Goal: Task Accomplishment & Management: Use online tool/utility

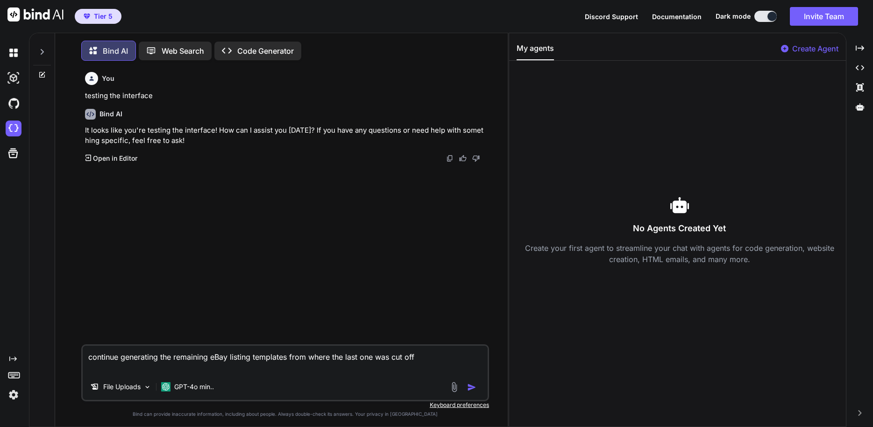
scroll to position [5, 0]
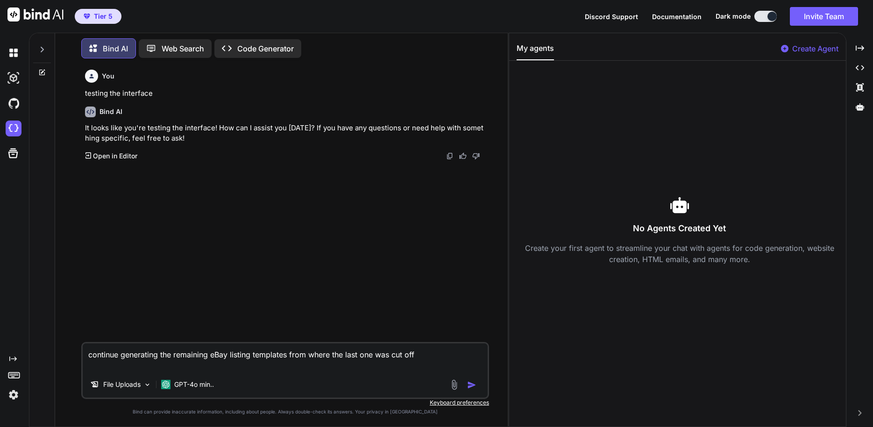
click at [473, 387] on img "button" at bounding box center [471, 384] width 9 height 9
type textarea "x"
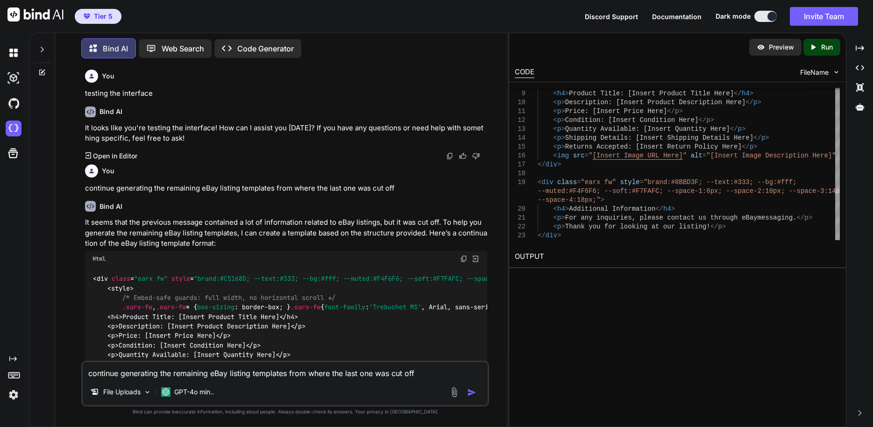
click at [785, 48] on p "Preview" at bounding box center [781, 46] width 25 height 9
click at [808, 46] on div "Created with Pixso. Run" at bounding box center [821, 47] width 37 height 17
click at [570, 276] on link "[URL][DOMAIN_NAME]" at bounding box center [553, 278] width 76 height 9
click at [205, 41] on div "Web Search" at bounding box center [175, 48] width 73 height 19
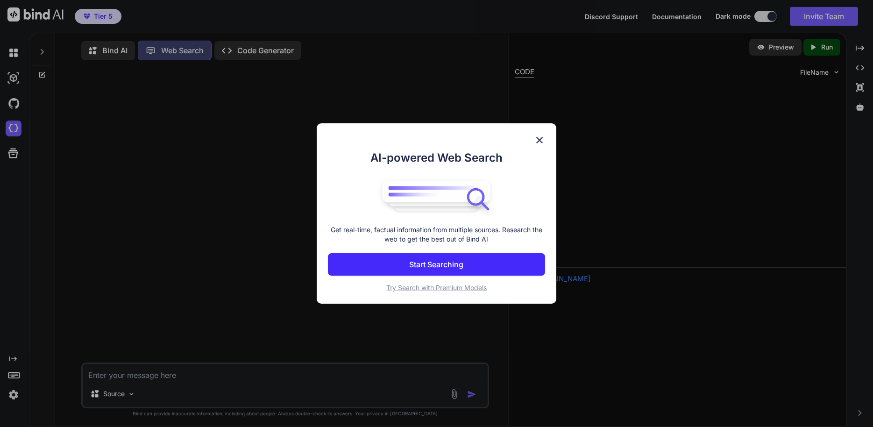
scroll to position [4, 0]
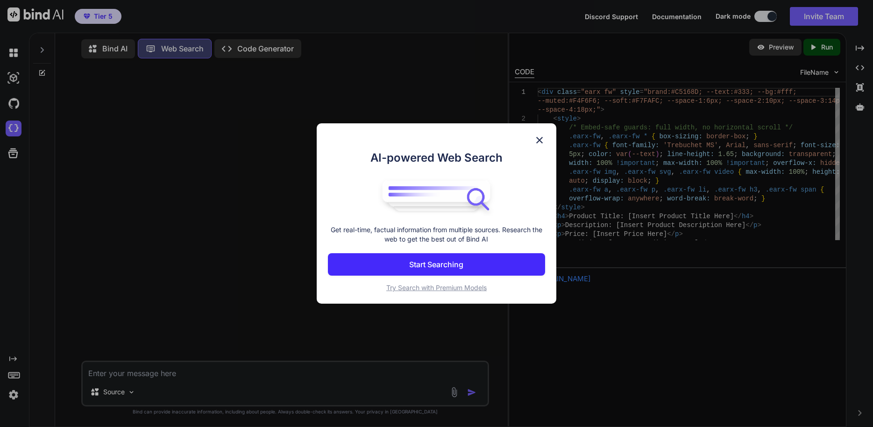
click at [518, 266] on button "Start Searching" at bounding box center [437, 264] width 218 height 22
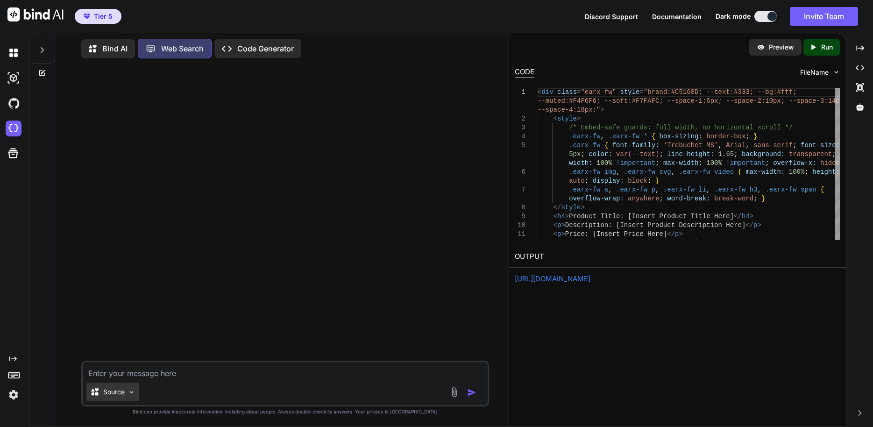
click at [125, 391] on div "Source" at bounding box center [112, 391] width 53 height 19
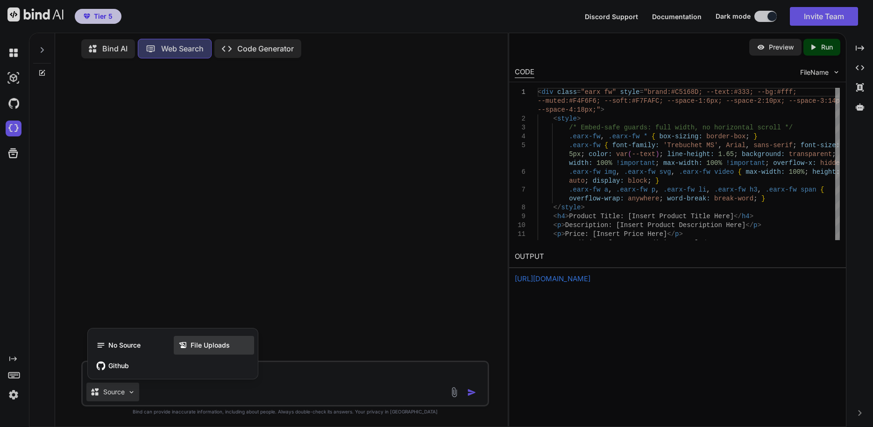
click at [185, 341] on icon at bounding box center [182, 344] width 9 height 9
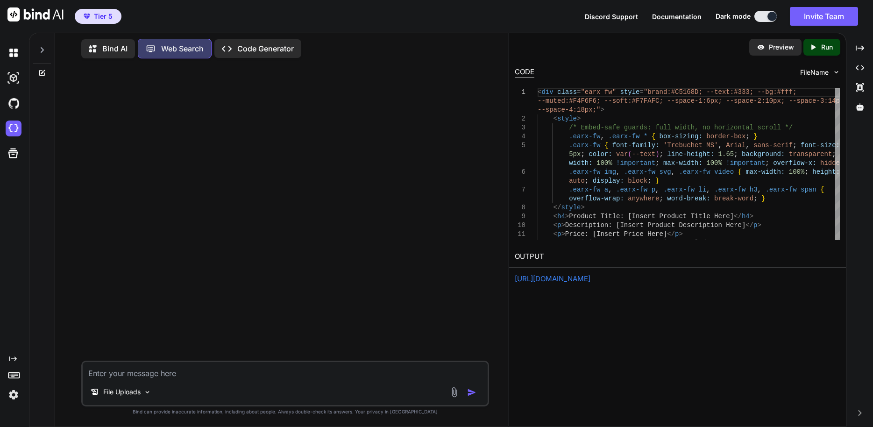
click at [100, 49] on icon at bounding box center [96, 49] width 14 height 12
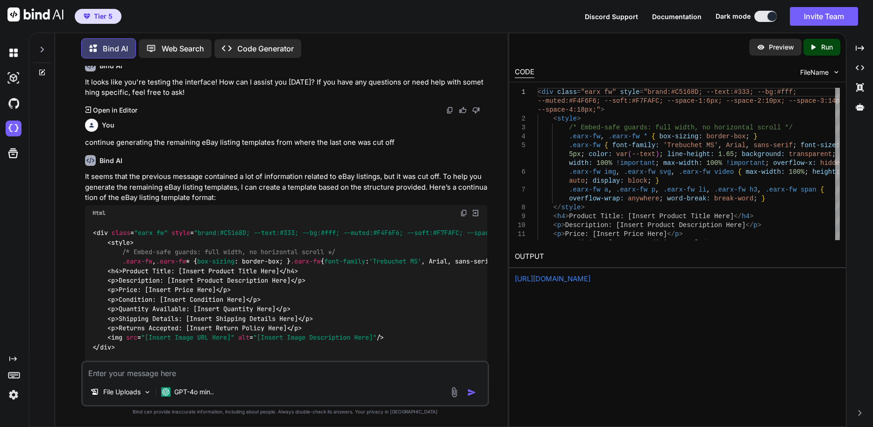
scroll to position [95, 0]
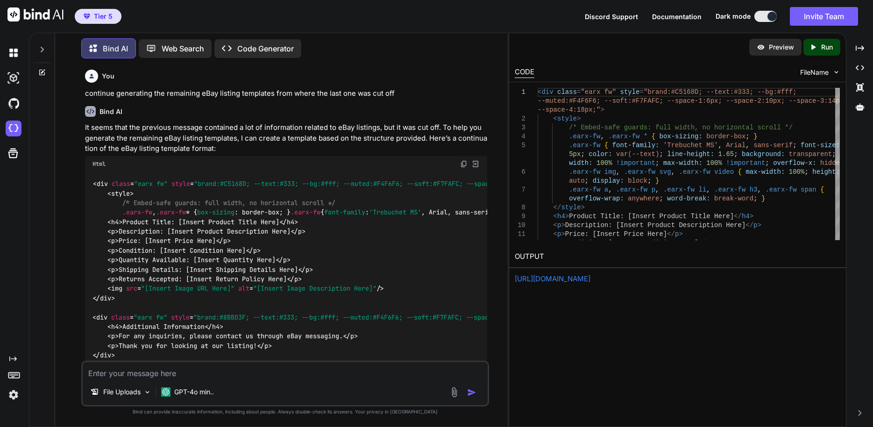
click at [172, 136] on p "It seems that the previous message contained a lot of information related to eB…" at bounding box center [286, 138] width 402 height 32
click at [178, 85] on div "You continue generating the remaining eBay listing templates from where the las…" at bounding box center [286, 82] width 402 height 33
click at [178, 94] on p "continue generating the remaining eBay listing templates from where the last on…" at bounding box center [286, 93] width 402 height 11
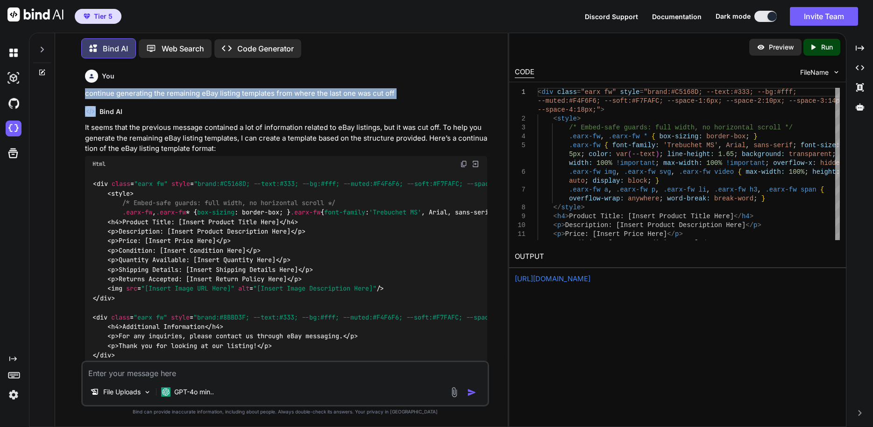
click at [178, 94] on p "continue generating the remaining eBay listing templates from where the last on…" at bounding box center [286, 93] width 402 height 11
copy p "continue generating the remaining eBay listing templates from where the last on…"
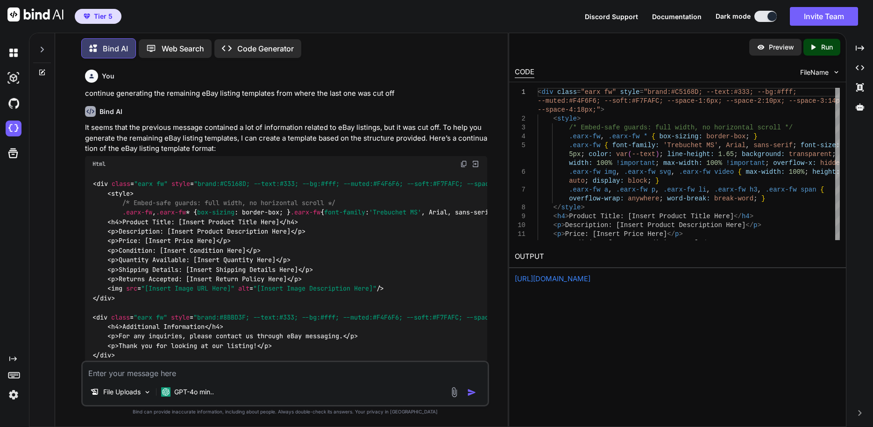
paste textarea "continue generating the remaining eBay listing templates from where the last on…"
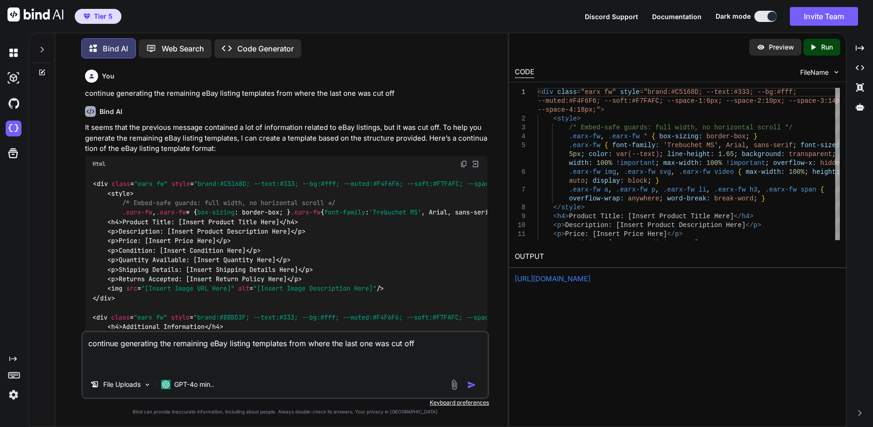
type textarea "continue generating the remaining eBay listing templates from where the last on…"
click at [467, 382] on img "button" at bounding box center [471, 384] width 9 height 9
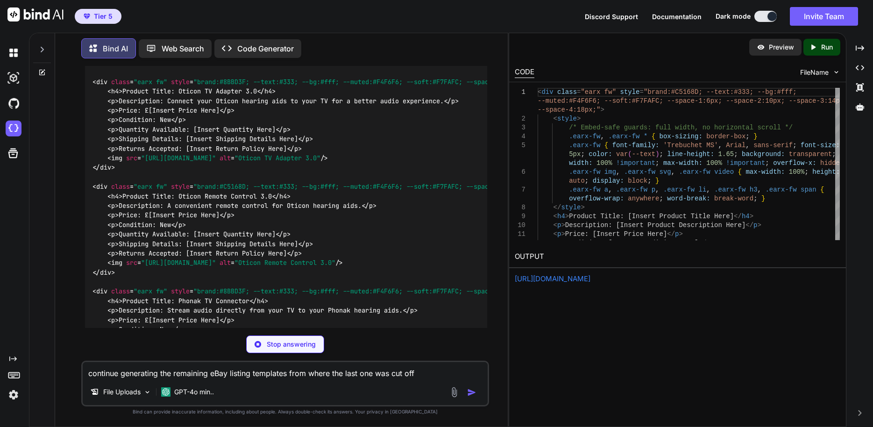
scroll to position [809, 0]
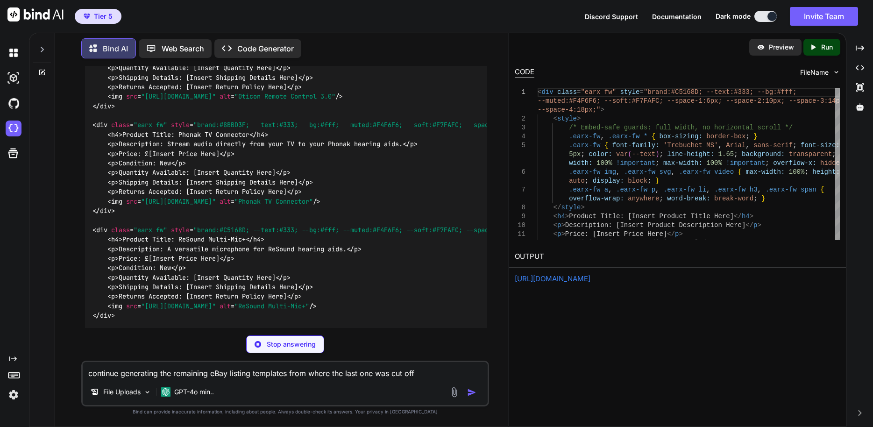
click at [363, 365] on textarea "continue generating the remaining eBay listing templates from where the last on…" at bounding box center [285, 370] width 405 height 17
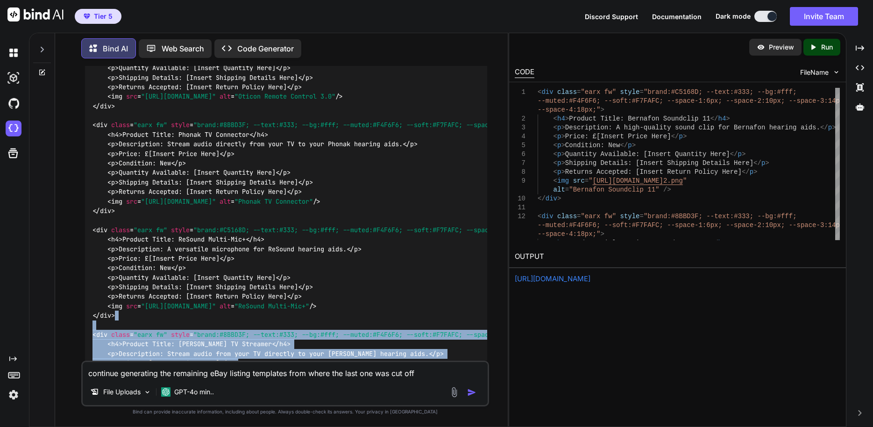
drag, startPoint x: 387, startPoint y: 359, endPoint x: 386, endPoint y: 365, distance: 6.7
click at [386, 364] on div "You testing the interface Bind AI It looks like you're testing the interface! H…" at bounding box center [285, 246] width 408 height 360
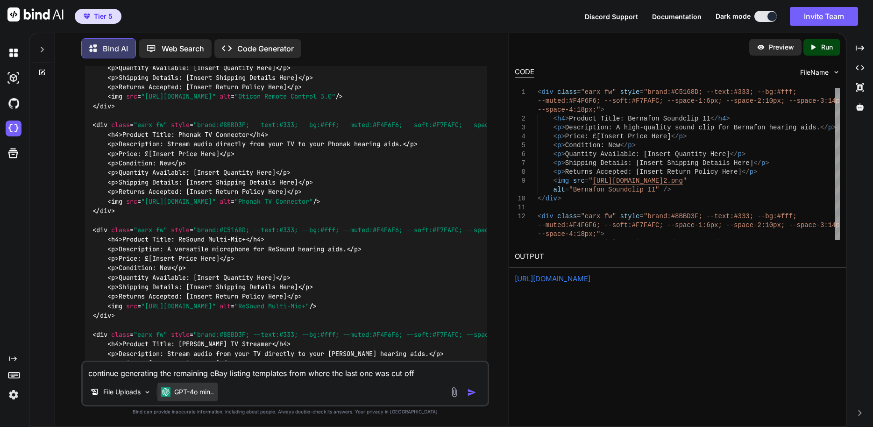
click at [193, 388] on p "GPT-4o min.." at bounding box center [194, 391] width 40 height 9
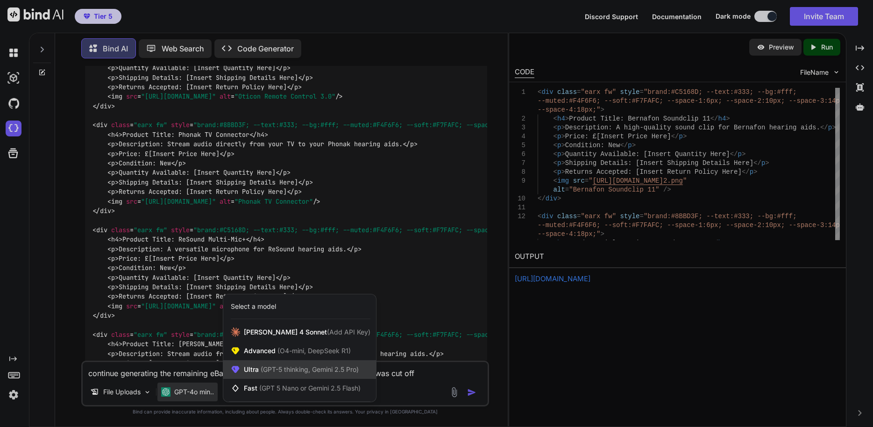
click at [285, 362] on div "Ultra (GPT-5 thinking, Gemini 2.5 Pro)" at bounding box center [299, 369] width 153 height 19
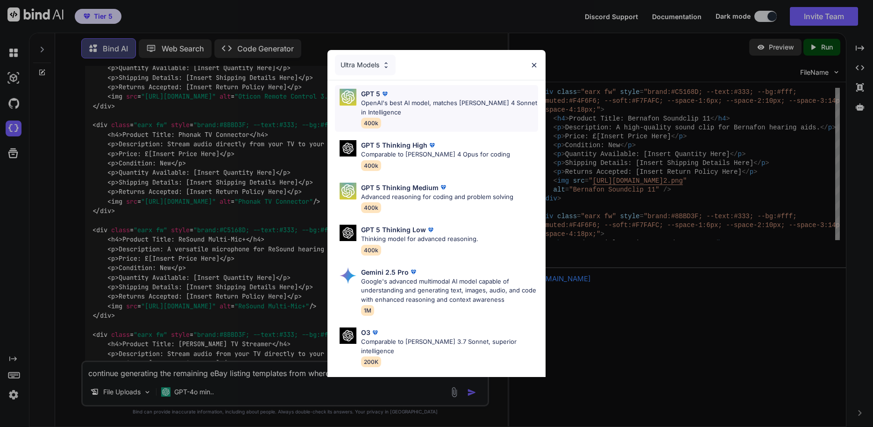
click at [421, 107] on p "OpenAI's best AI model, matches [PERSON_NAME] 4 Sonnet in Intelligence" at bounding box center [449, 108] width 177 height 18
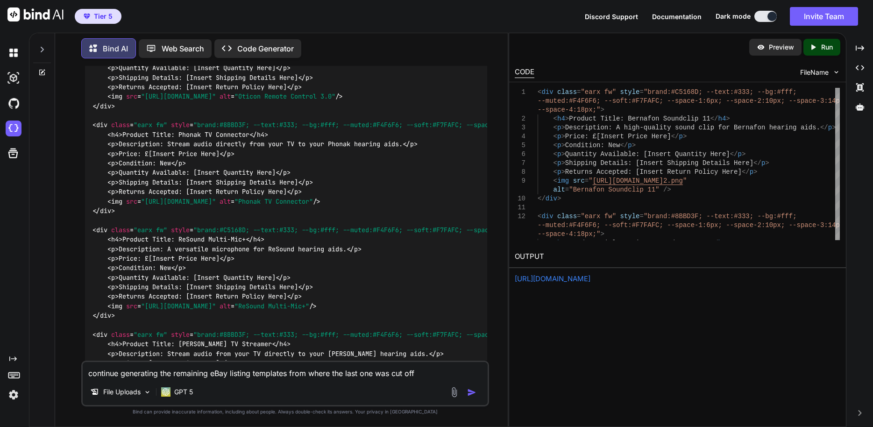
click at [192, 380] on div "continue generating the remaining eBay listing templates from where the last on…" at bounding box center [285, 383] width 408 height 46
click at [194, 373] on textarea "continue generating the remaining eBay listing templates from where the last on…" at bounding box center [285, 370] width 405 height 17
type textarea "base on current templates"
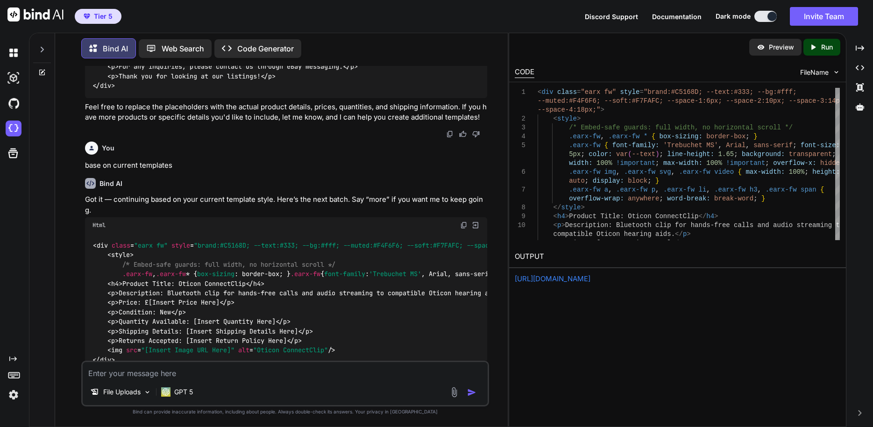
scroll to position [1262, 0]
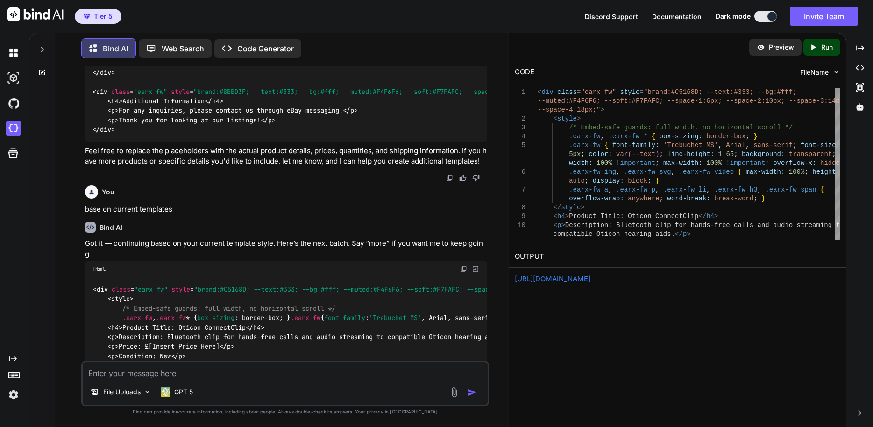
click at [449, 389] on img at bounding box center [454, 392] width 11 height 11
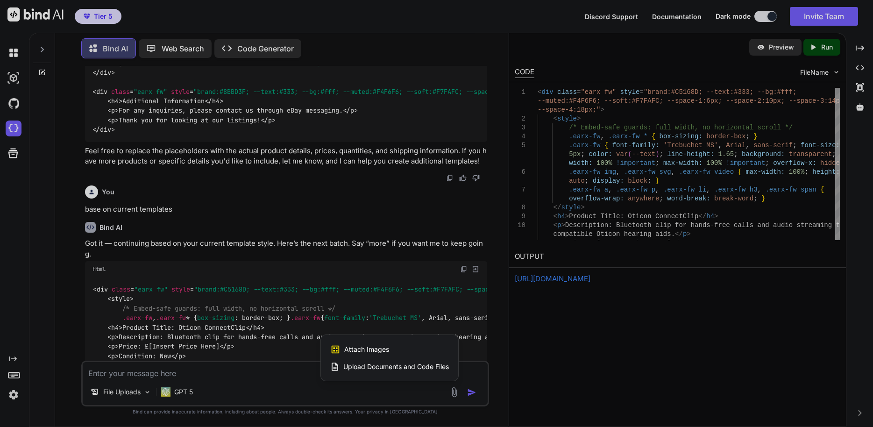
click at [409, 368] on span "Upload Documents and Code Files" at bounding box center [396, 366] width 106 height 9
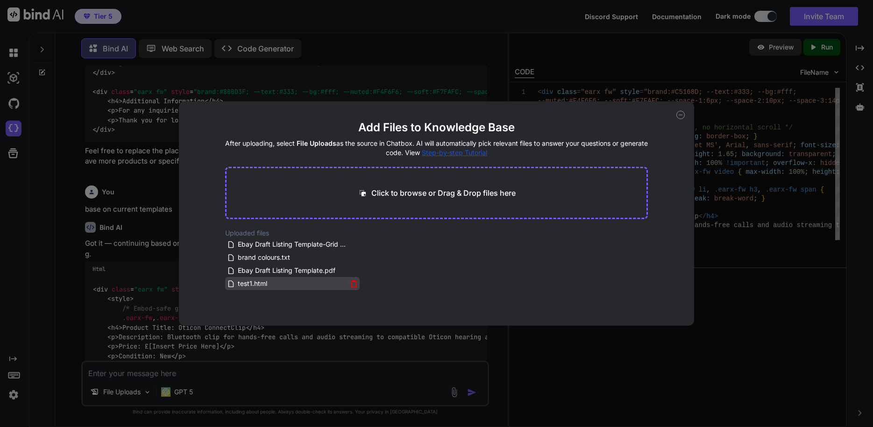
drag, startPoint x: 231, startPoint y: 240, endPoint x: 296, endPoint y: 283, distance: 78.7
click at [296, 283] on div "Ebay Draft Listing Template-Grid view (5).pdf brand colours.txt Ebay Draft List…" at bounding box center [292, 264] width 134 height 52
click at [569, 370] on div "Add Files to Knowledge Base After uploading, select File Uploads as the source …" at bounding box center [436, 213] width 873 height 427
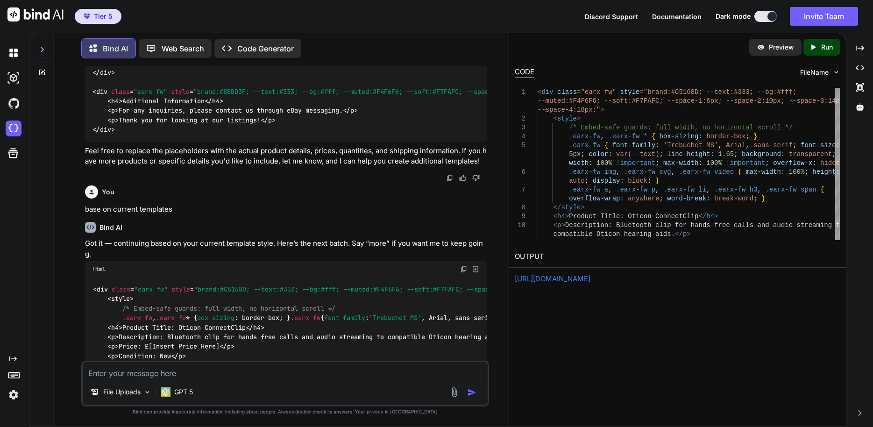
click at [313, 376] on textarea at bounding box center [285, 370] width 405 height 17
click at [414, 366] on textarea at bounding box center [285, 370] width 405 height 17
drag, startPoint x: 331, startPoint y: 373, endPoint x: 649, endPoint y: 334, distance: 320.8
click at [649, 334] on div "Preview Created with Pixso. Run CODE FileName 1 2 3 4 5 6 7 8 9 10 11 < div cla…" at bounding box center [677, 230] width 338 height 394
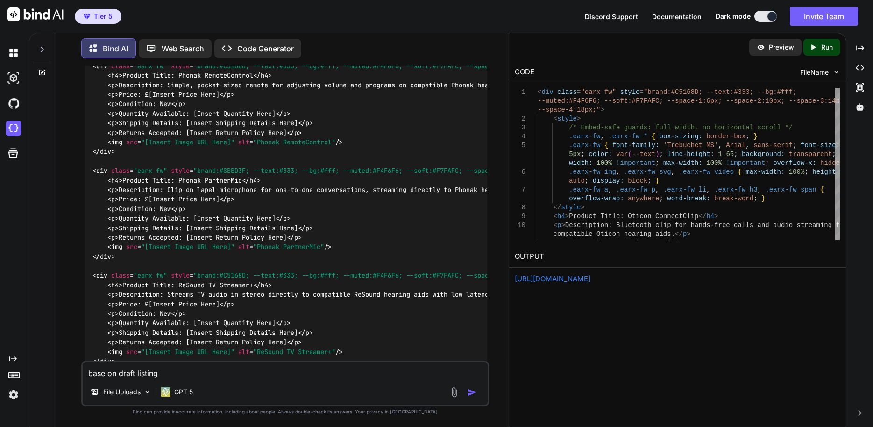
scroll to position [1682, 0]
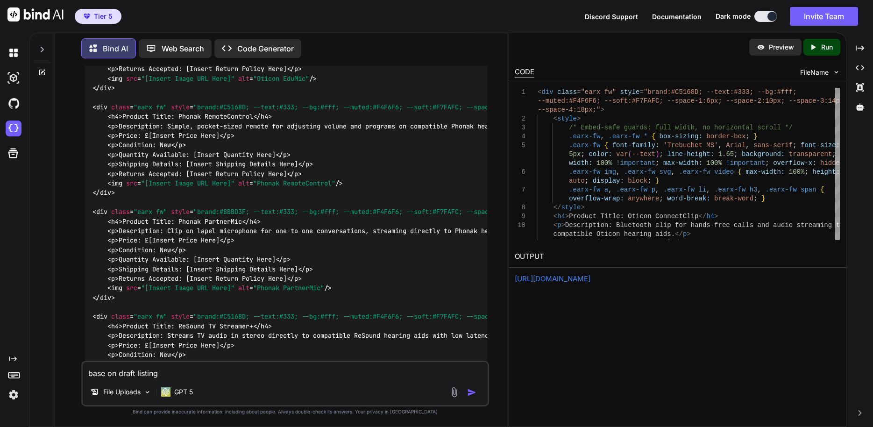
click at [178, 377] on textarea "base on draft listing" at bounding box center [285, 370] width 405 height 17
type textarea "base on draft listing template grid html"
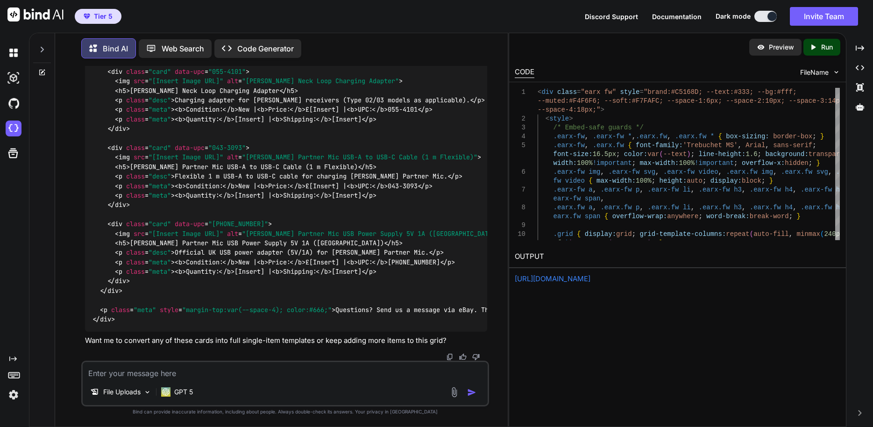
scroll to position [7264, 0]
click at [331, 367] on textarea at bounding box center [285, 370] width 405 height 17
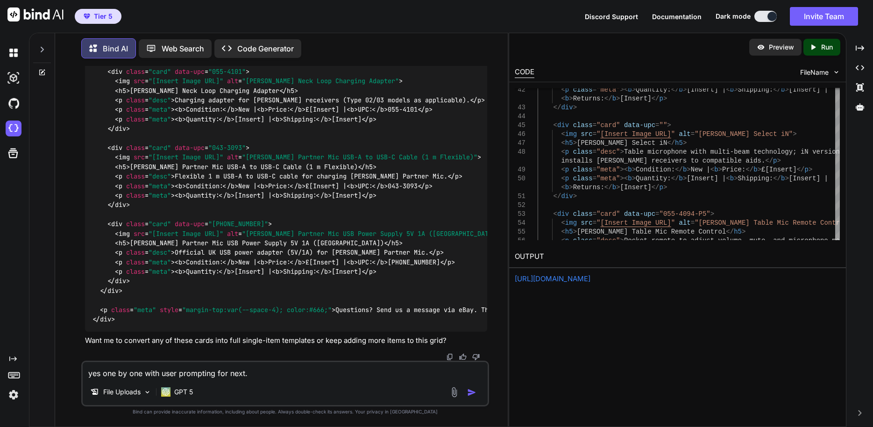
type textarea "yes one by one with user prompting for next."
click at [810, 48] on icon "Created with Pixso." at bounding box center [813, 47] width 8 height 8
